Goal: Check status: Check status

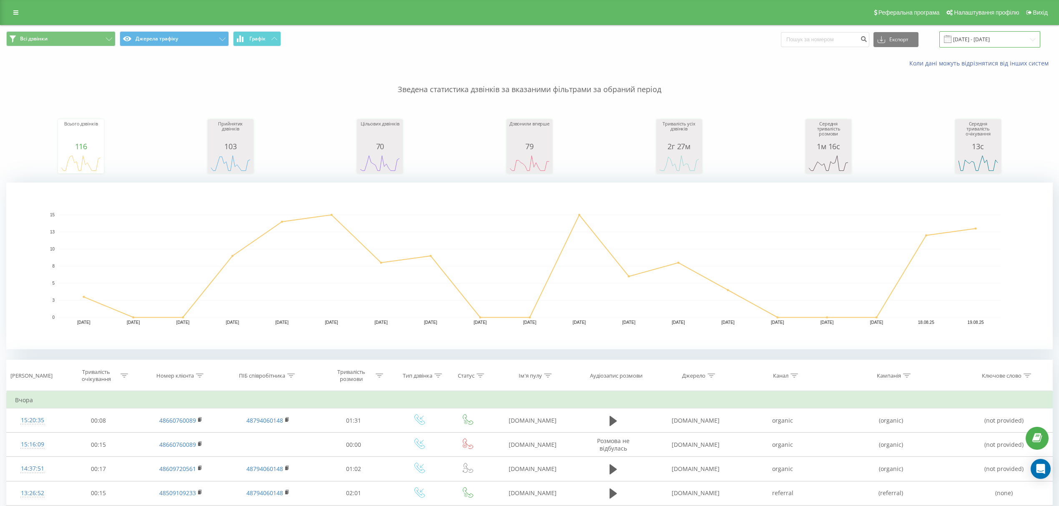
drag, startPoint x: 971, startPoint y: 38, endPoint x: 958, endPoint y: 25, distance: 17.7
click at [959, 27] on div "Всі дзвінки Джерела трафіку Графік Експорт .csv .xls .xlsx 01.08.2025 - 19.08.2…" at bounding box center [529, 39] width 1059 height 28
click at [981, 38] on input "01.08.2025 - 19.08.2025" at bounding box center [990, 39] width 101 height 16
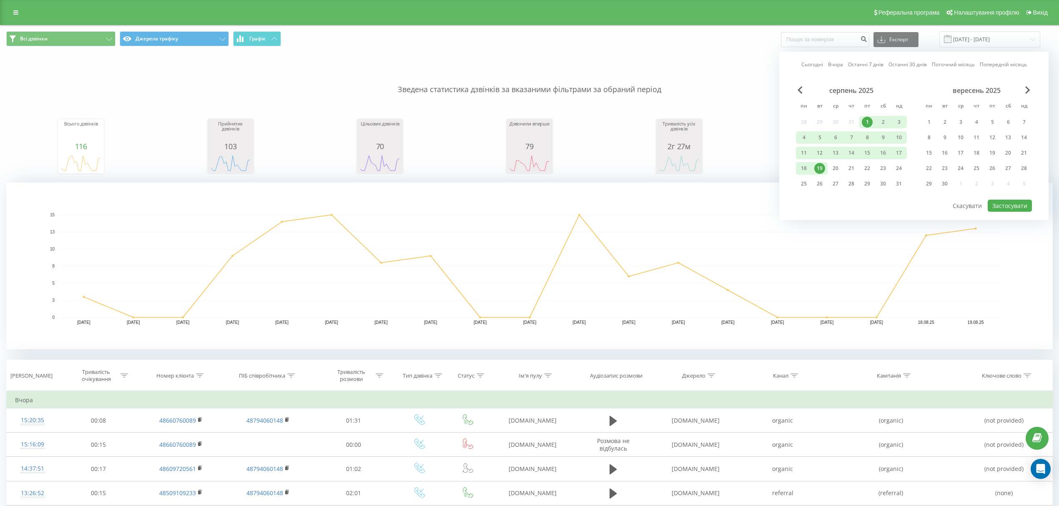
click at [865, 117] on div "1" at bounding box center [867, 122] width 11 height 11
click at [838, 167] on div "20" at bounding box center [835, 168] width 11 height 11
drag, startPoint x: 1003, startPoint y: 204, endPoint x: 555, endPoint y: 70, distance: 467.8
click at [1003, 203] on button "Застосувати" at bounding box center [1010, 206] width 44 height 12
type input "[DATE] - [DATE]"
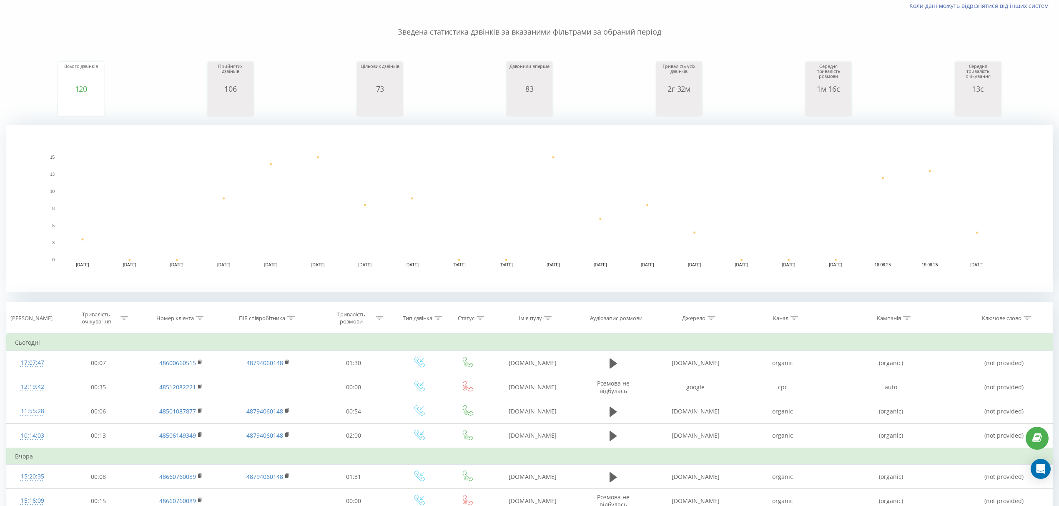
scroll to position [56, 0]
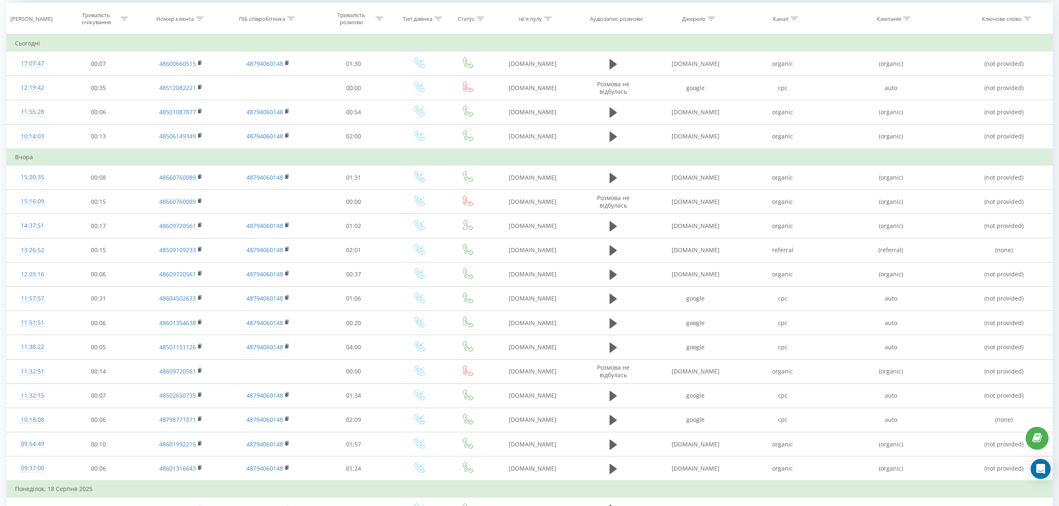
scroll to position [358, 0]
